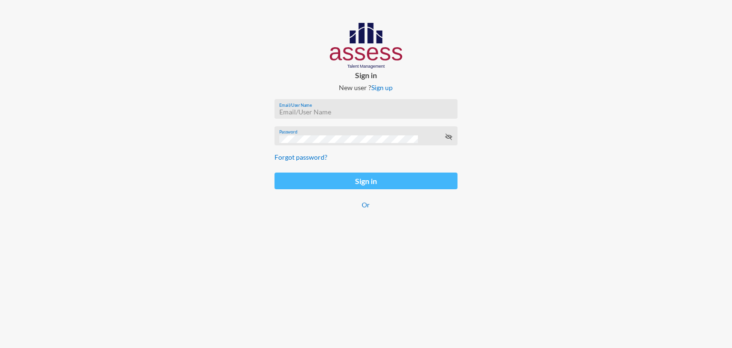
type input "mhspl24035"
click at [378, 181] on button "Sign in" at bounding box center [365, 180] width 183 height 17
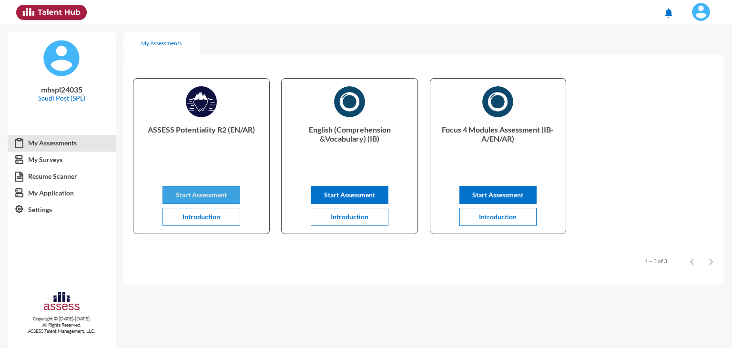
click at [199, 192] on span "Start Assessment" at bounding box center [201, 195] width 51 height 8
